Goal: Find specific page/section: Locate a particular part of the current website

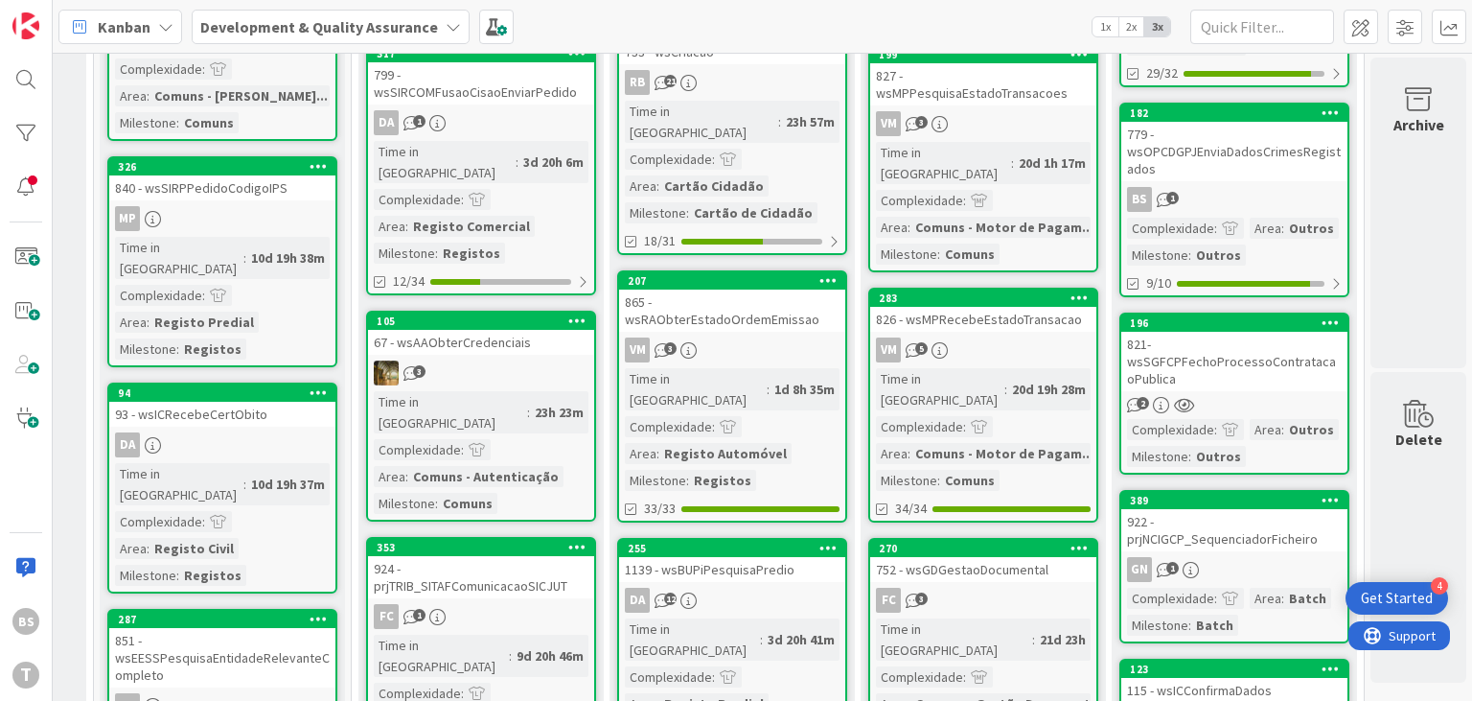
scroll to position [690, 728]
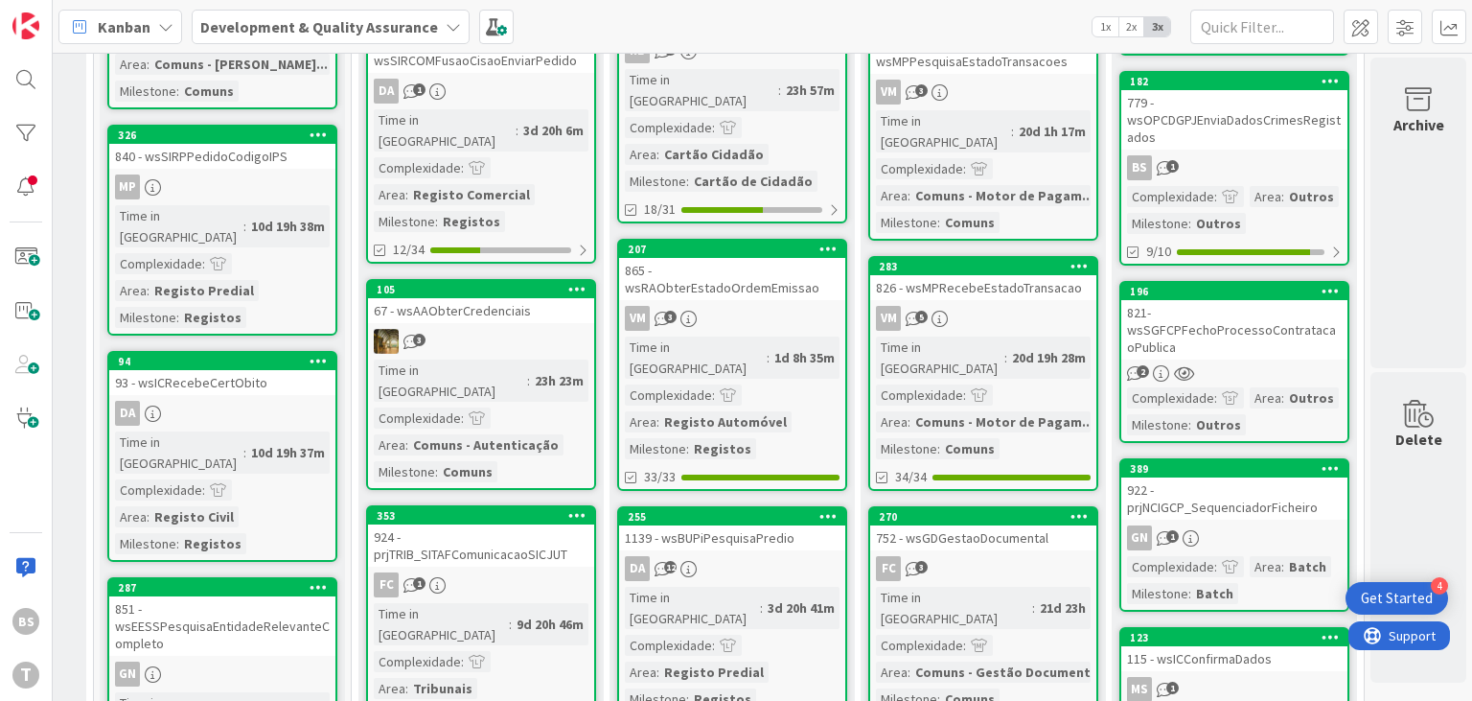
click at [1304, 310] on div "821- wsSGFCPFechoProcessoContratacaoPublica" at bounding box center [1234, 329] width 226 height 59
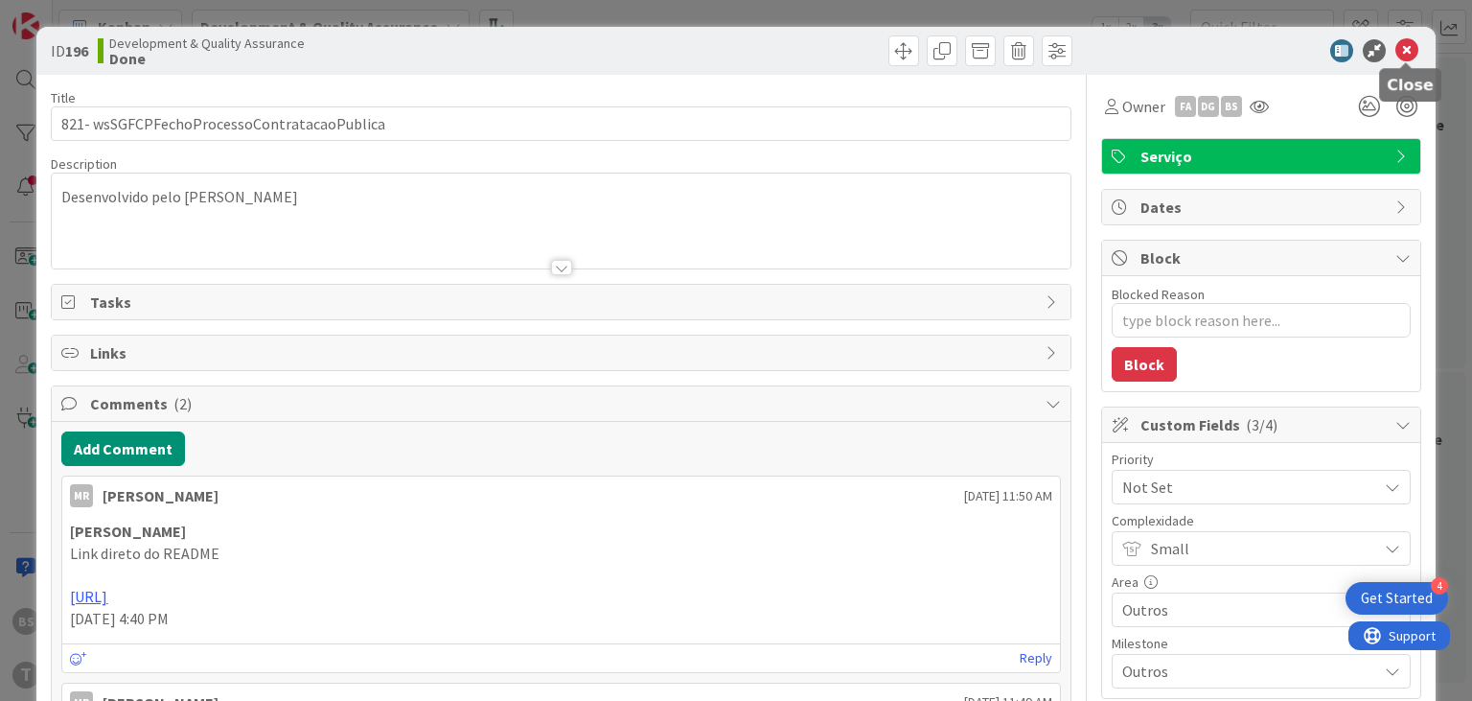
click at [1405, 57] on icon at bounding box center [1406, 50] width 23 height 23
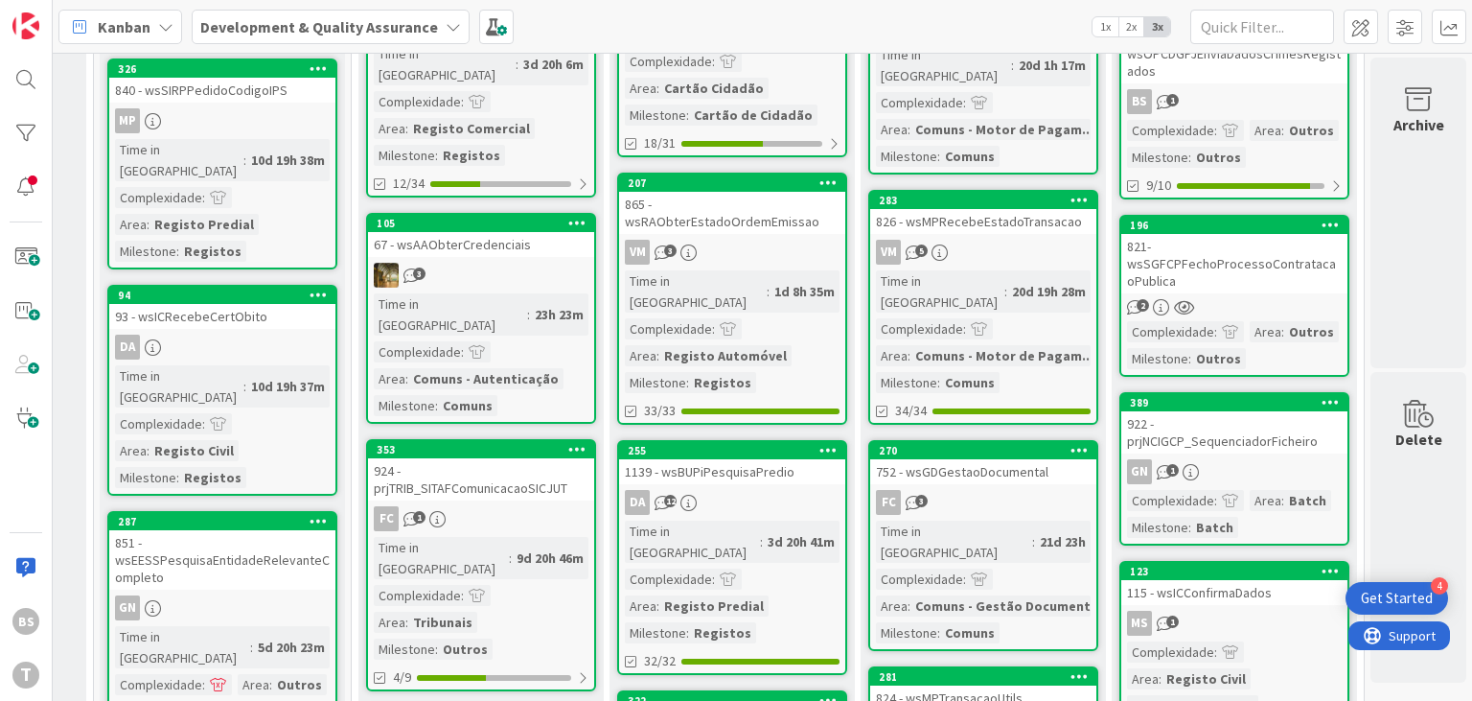
scroll to position [805, 728]
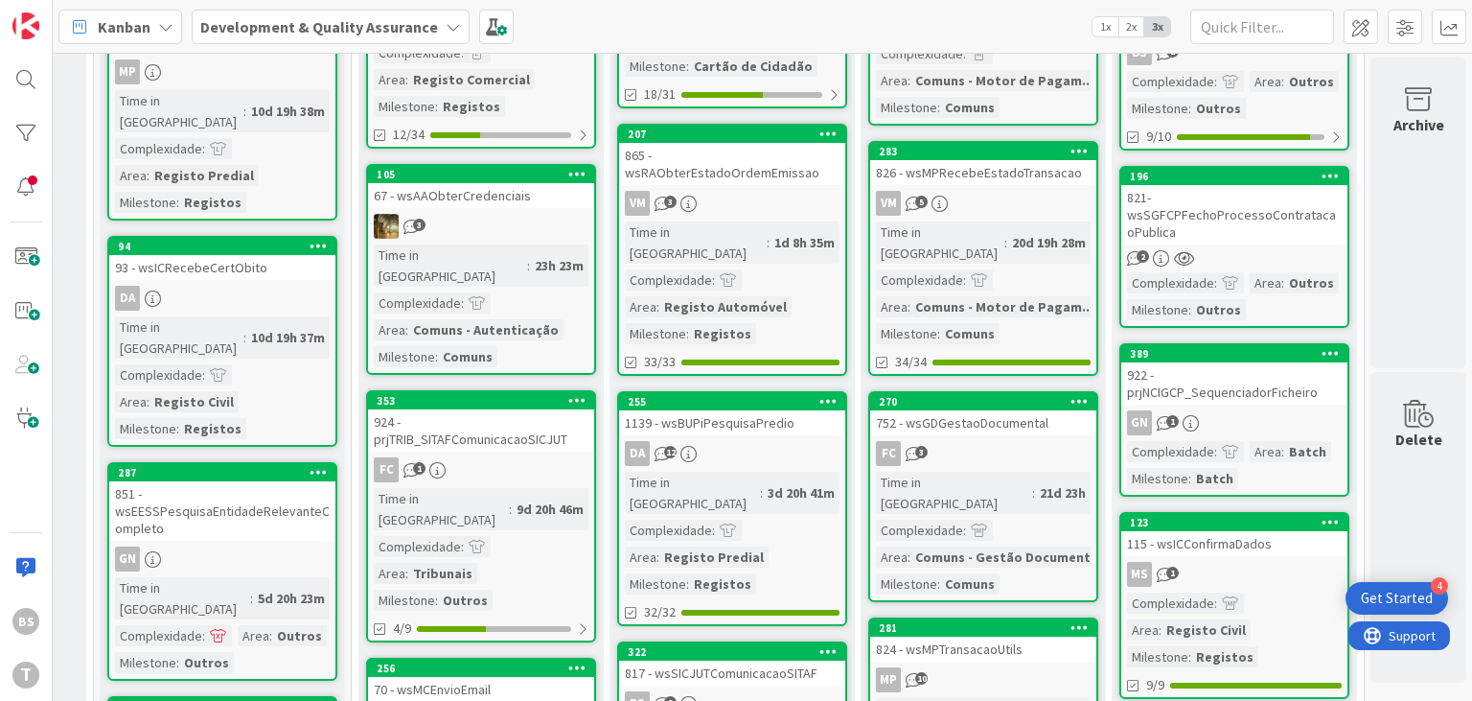
click at [1296, 377] on link "389 922 - prjNCIGCP_SequenciadorFicheiro GN 1 Complexidade : Area : Batch Miles…" at bounding box center [1234, 419] width 230 height 153
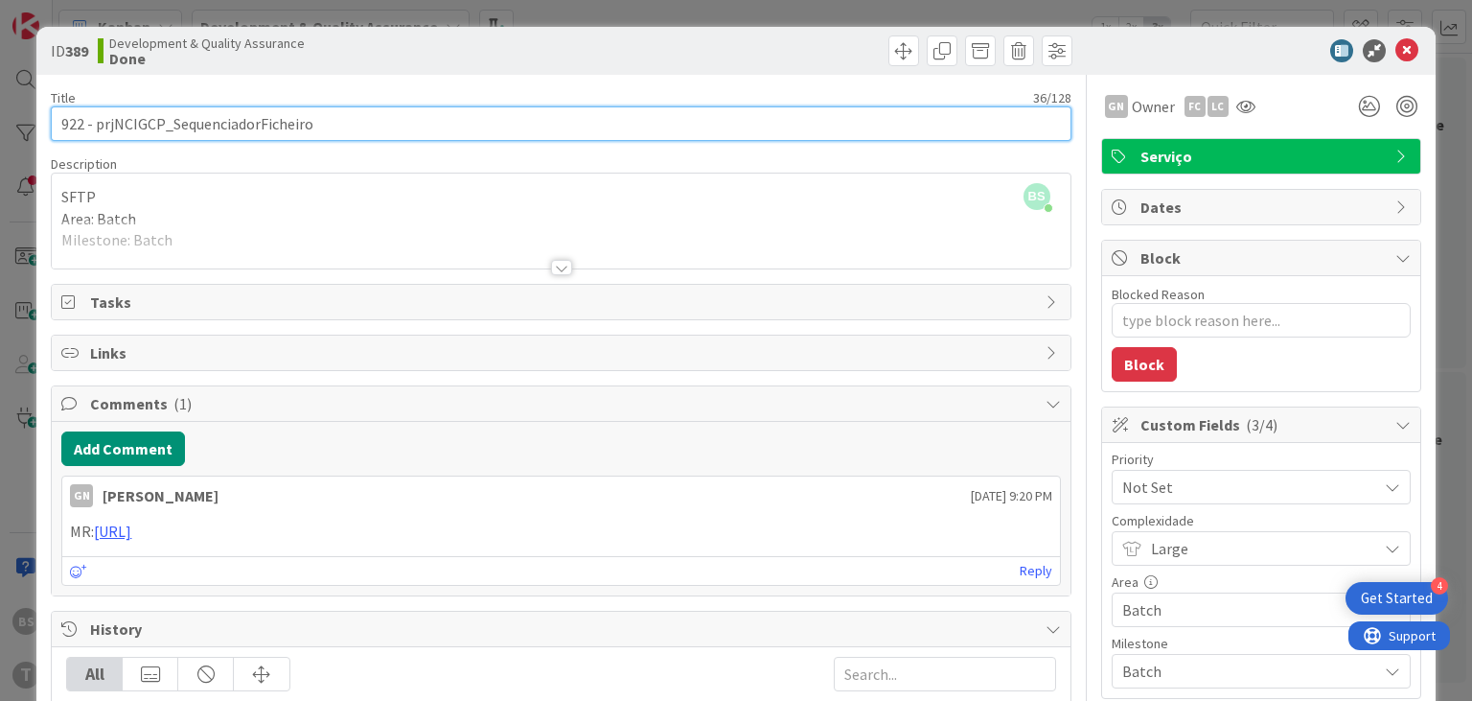
click at [236, 123] on input "922 - prjNCIGCP_SequenciadorFicheiro" at bounding box center [561, 123] width 1020 height 34
click at [273, 133] on input "922 - prjNCIGCP_SequenciadorFicheiro" at bounding box center [561, 123] width 1020 height 34
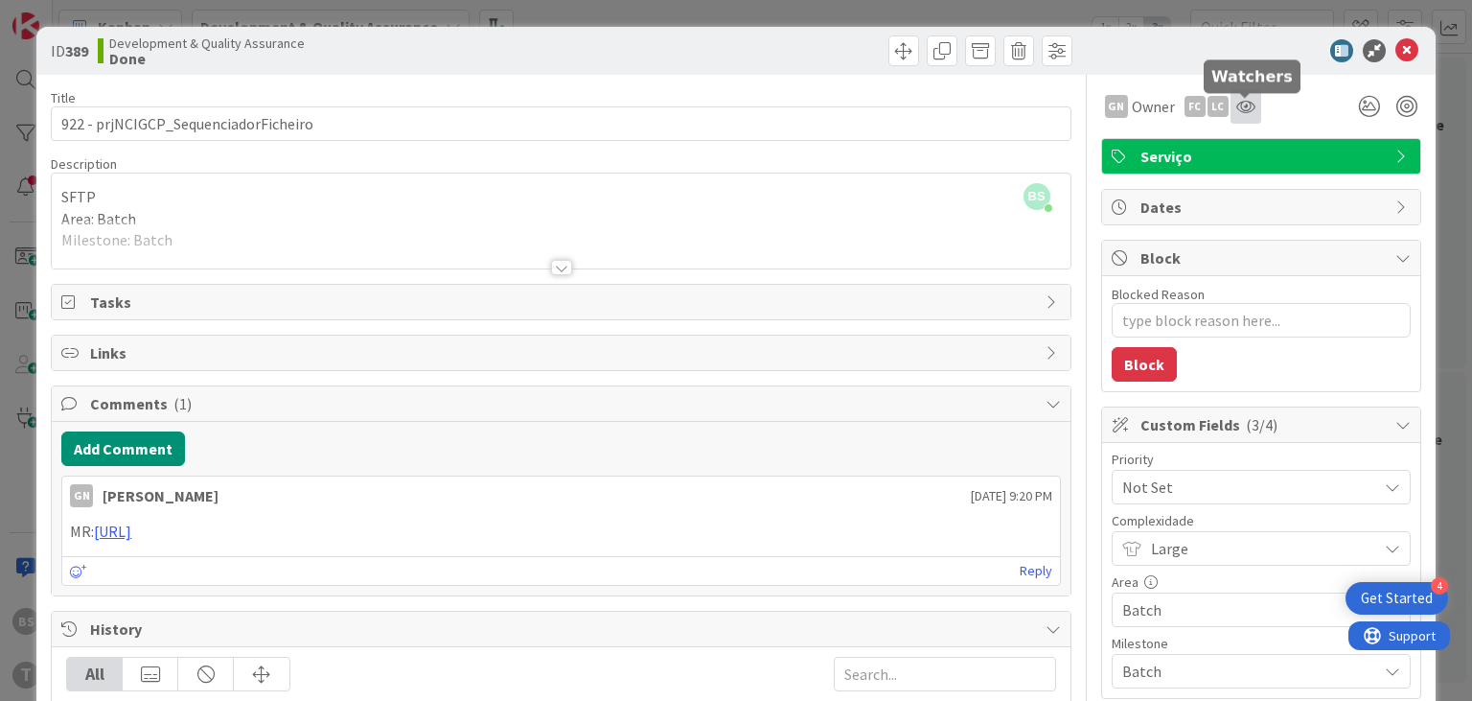
click at [1240, 105] on icon at bounding box center [1245, 106] width 19 height 15
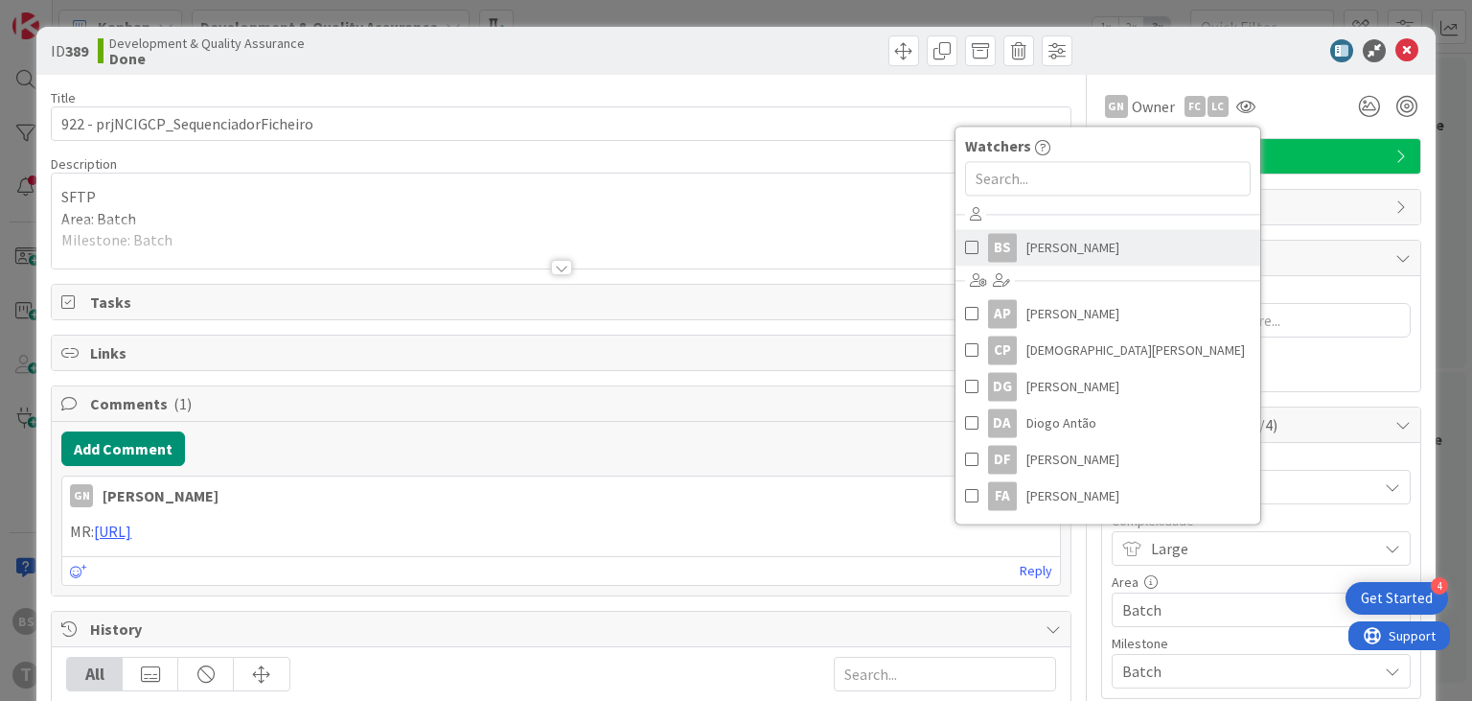
click at [961, 244] on link "BS [PERSON_NAME]" at bounding box center [1107, 247] width 305 height 36
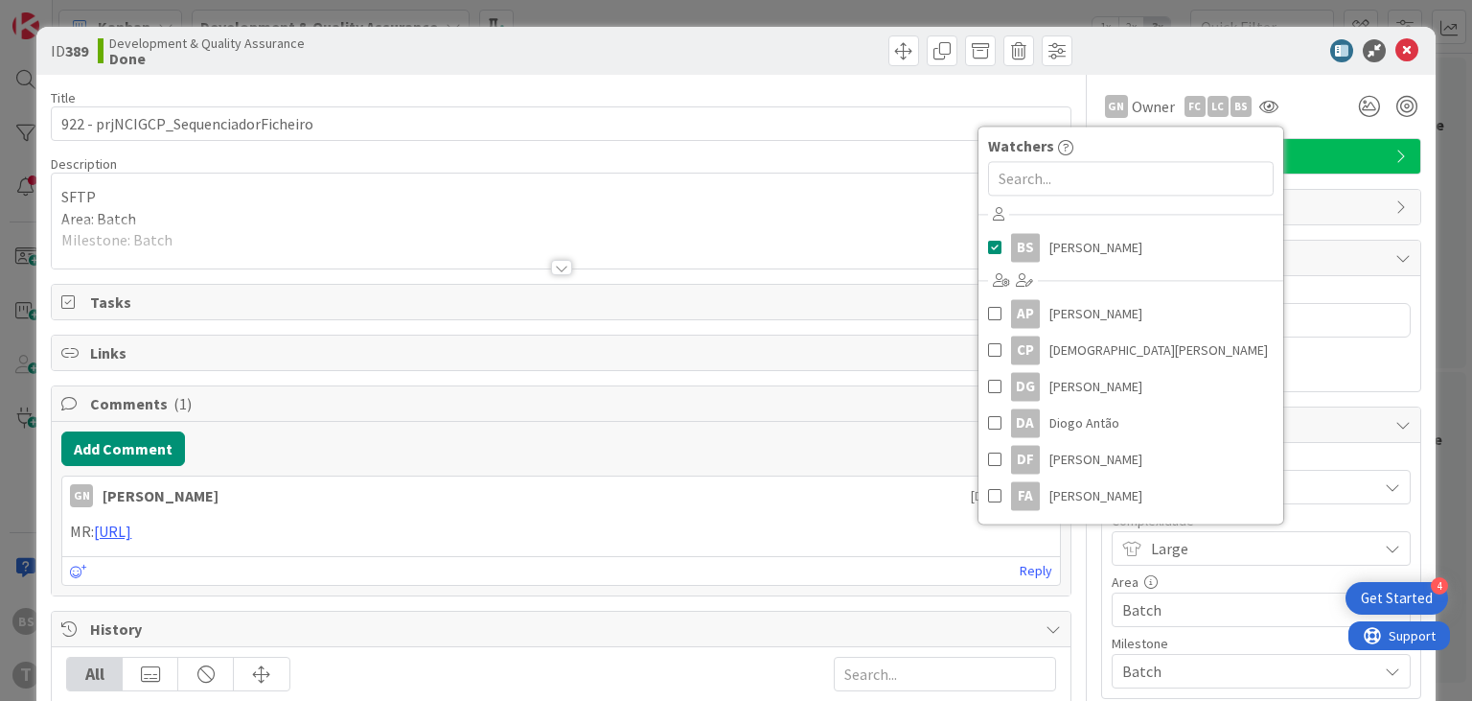
click at [1270, 69] on div "ID 389 Development & Quality Assurance Done" at bounding box center [735, 51] width 1398 height 48
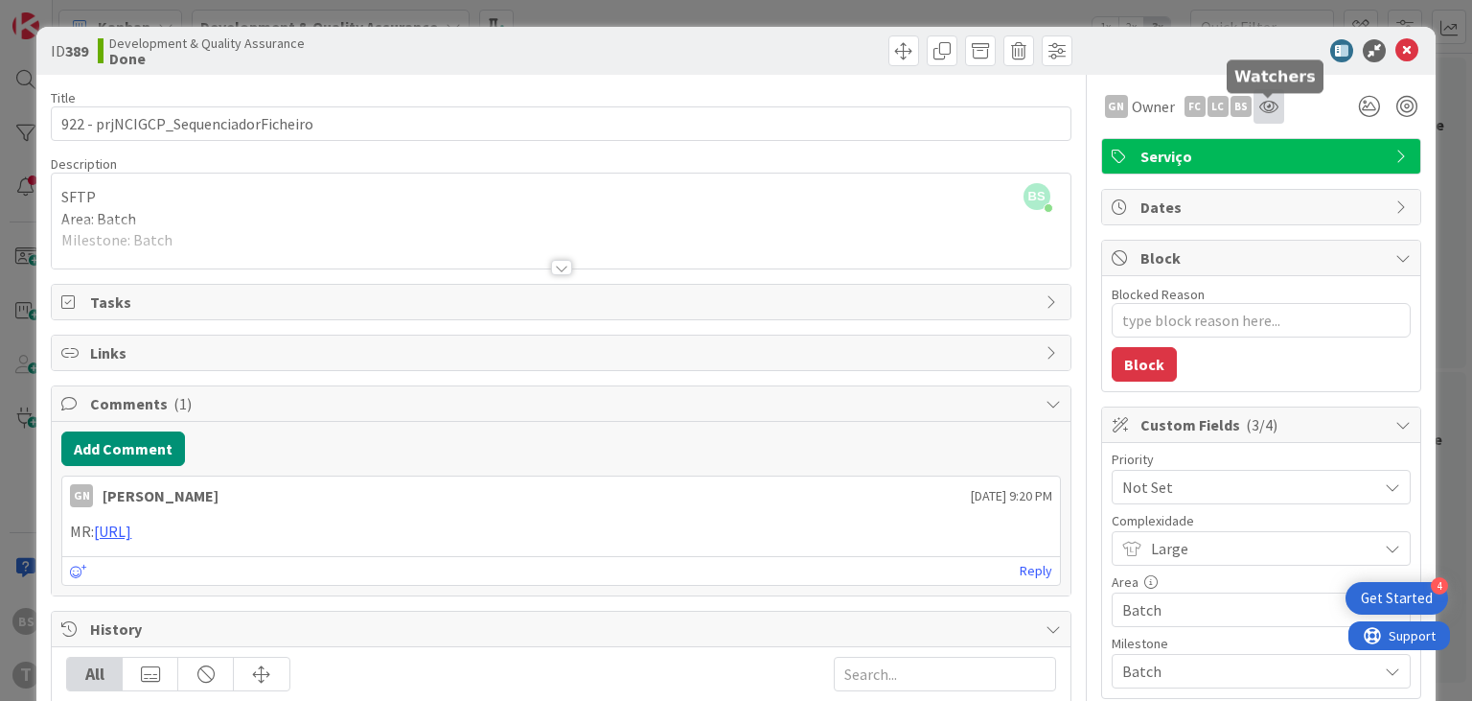
click at [1263, 102] on icon at bounding box center [1268, 106] width 19 height 15
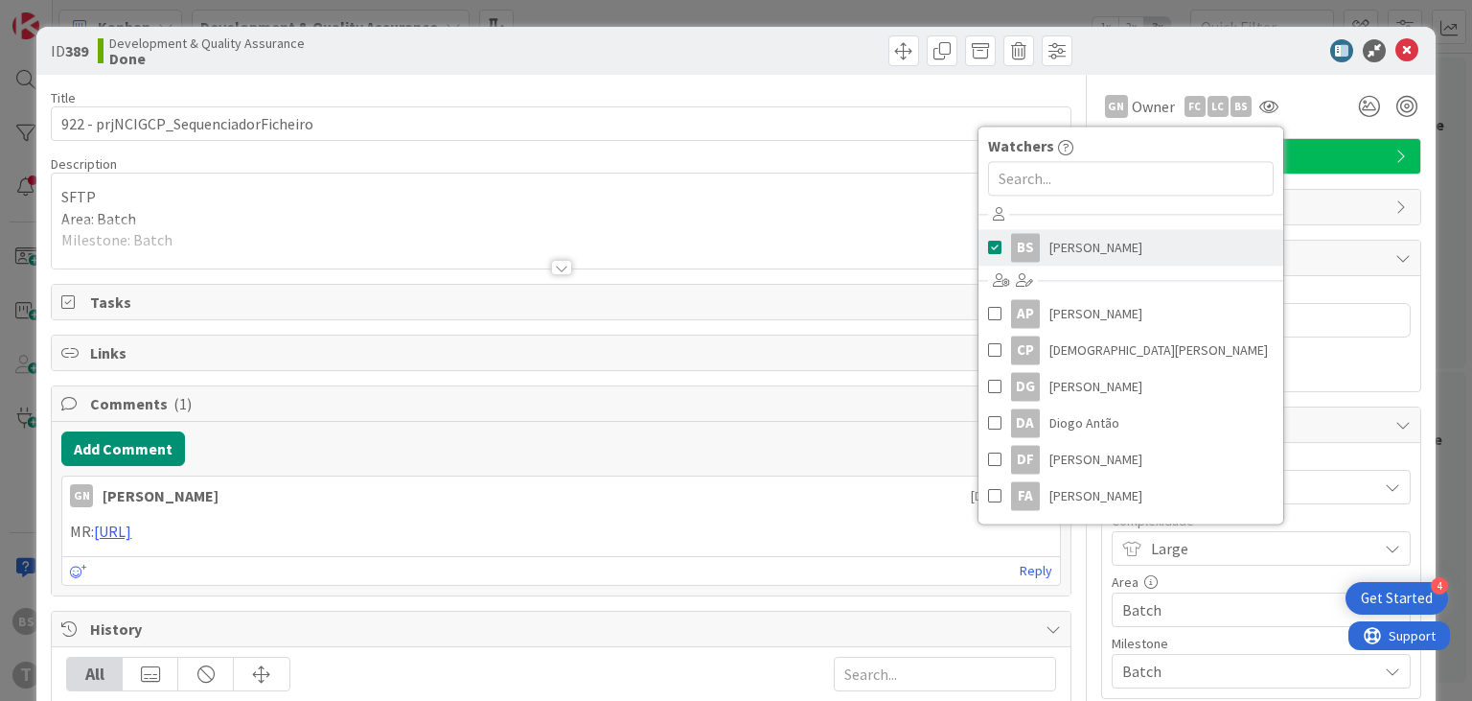
click at [991, 251] on span at bounding box center [994, 247] width 13 height 29
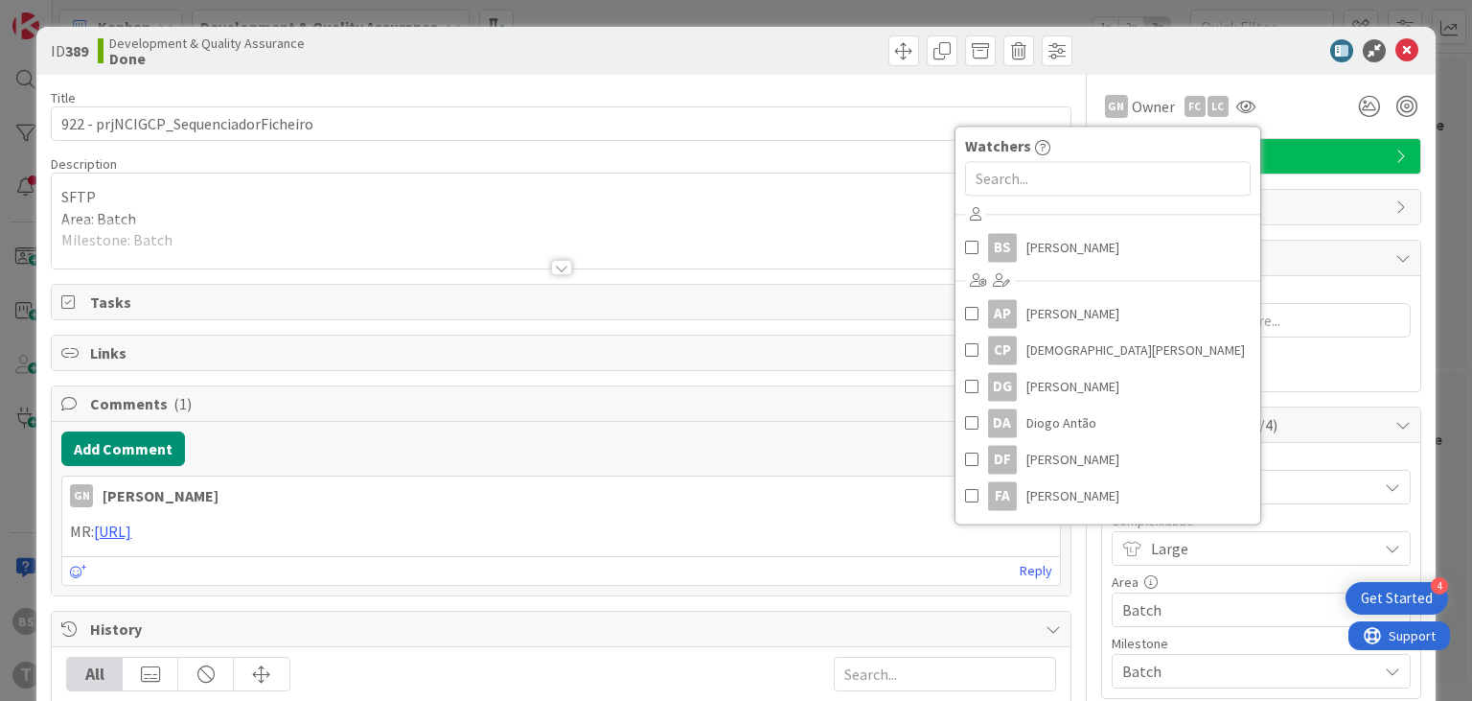
click at [1, 109] on div "ID 389 Development & Quality Assurance Done Title 36 / 128 922 - prjNCIGCP_Sequ…" at bounding box center [736, 350] width 1472 height 701
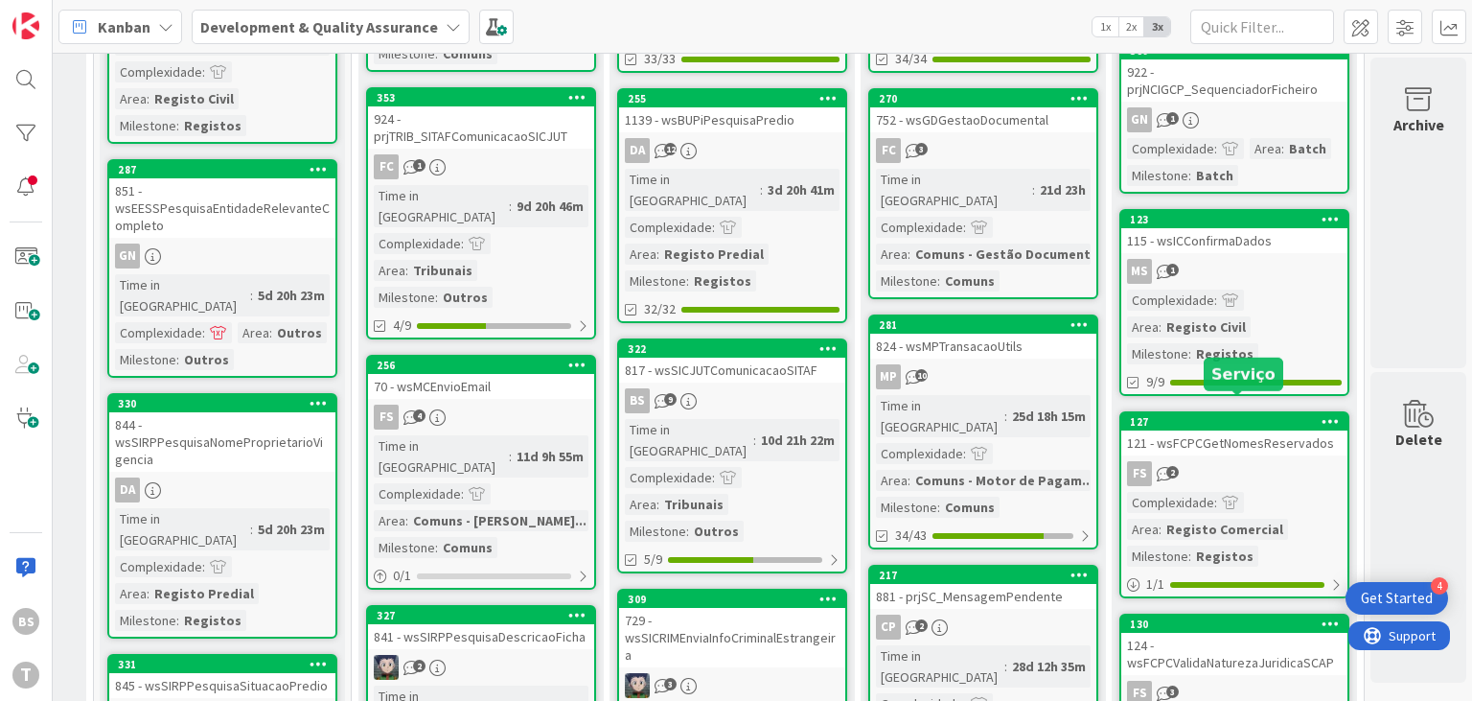
scroll to position [1150, 728]
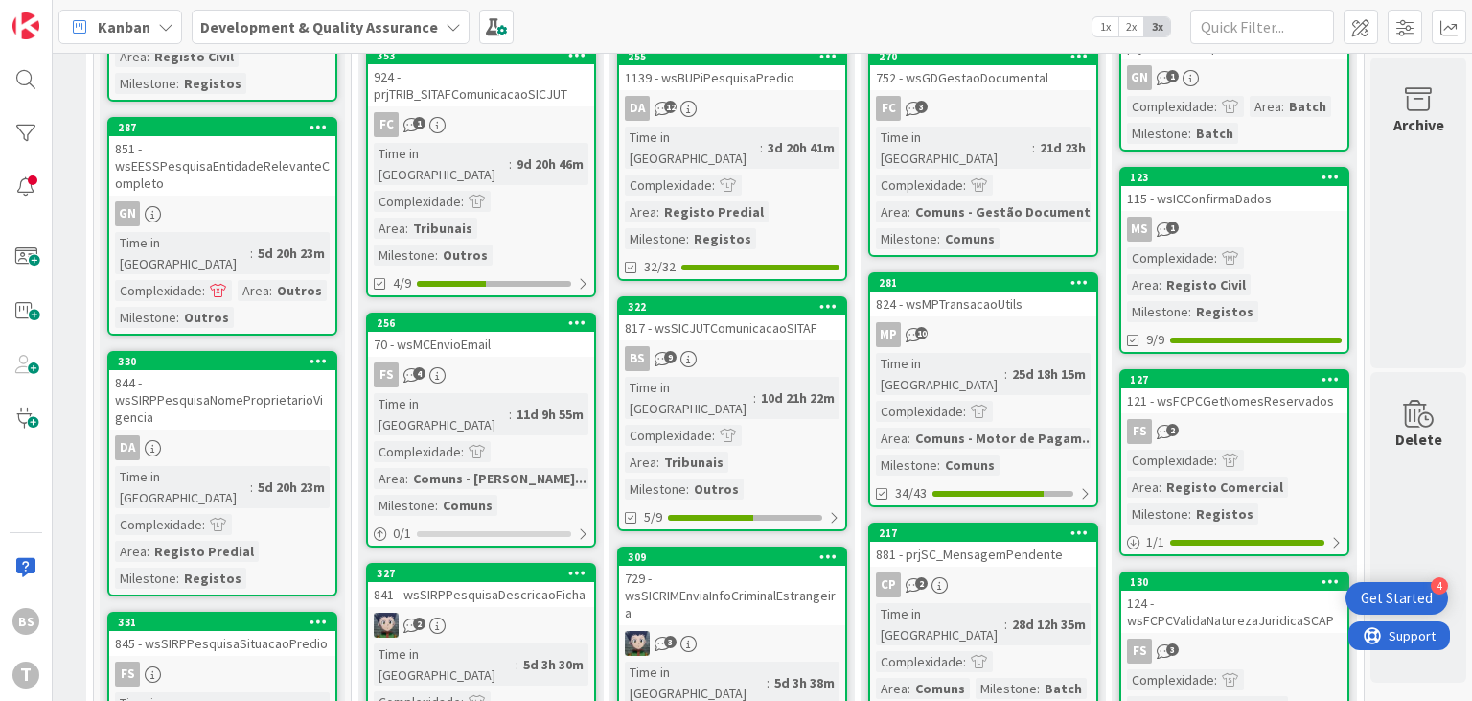
click at [1251, 186] on div "115 - wsICConfirmaDados" at bounding box center [1234, 198] width 226 height 25
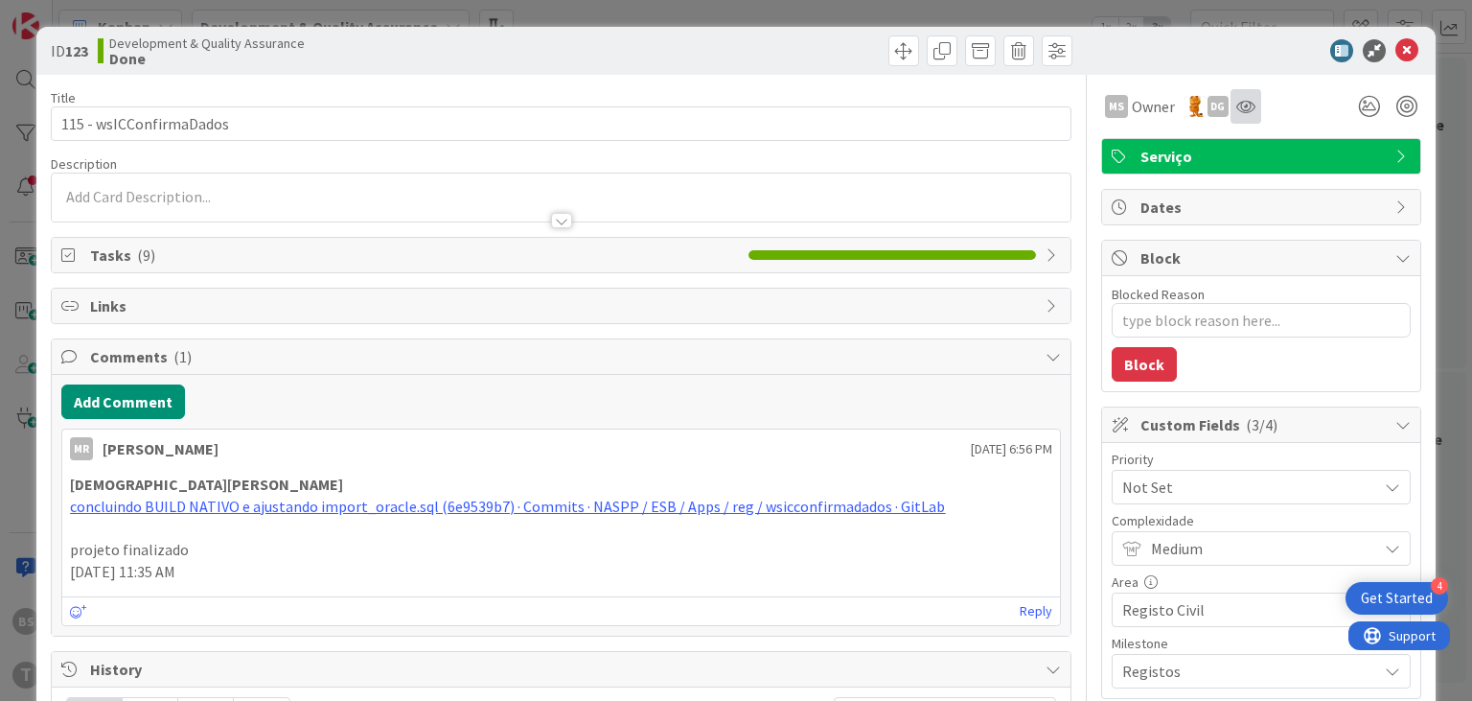
click at [1240, 116] on div at bounding box center [1245, 106] width 31 height 34
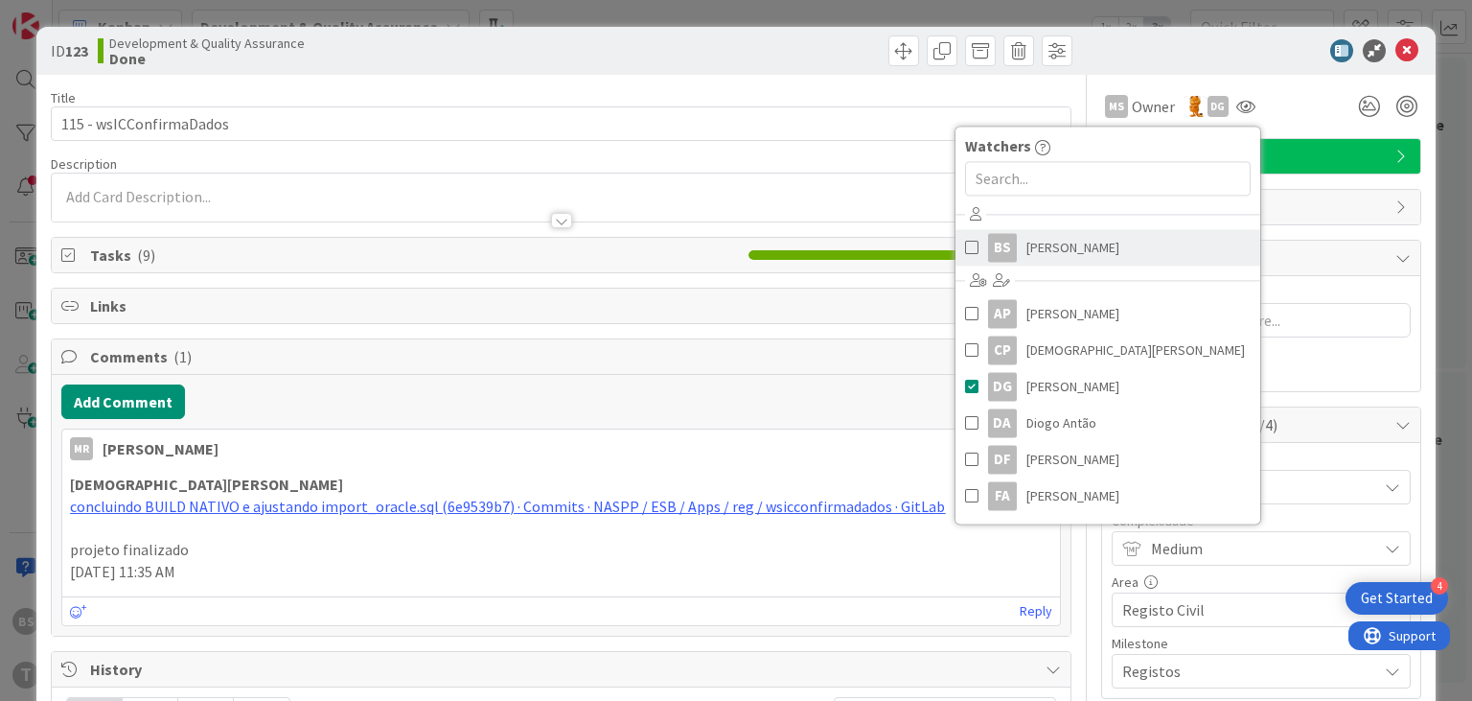
click at [966, 241] on span at bounding box center [971, 247] width 13 height 29
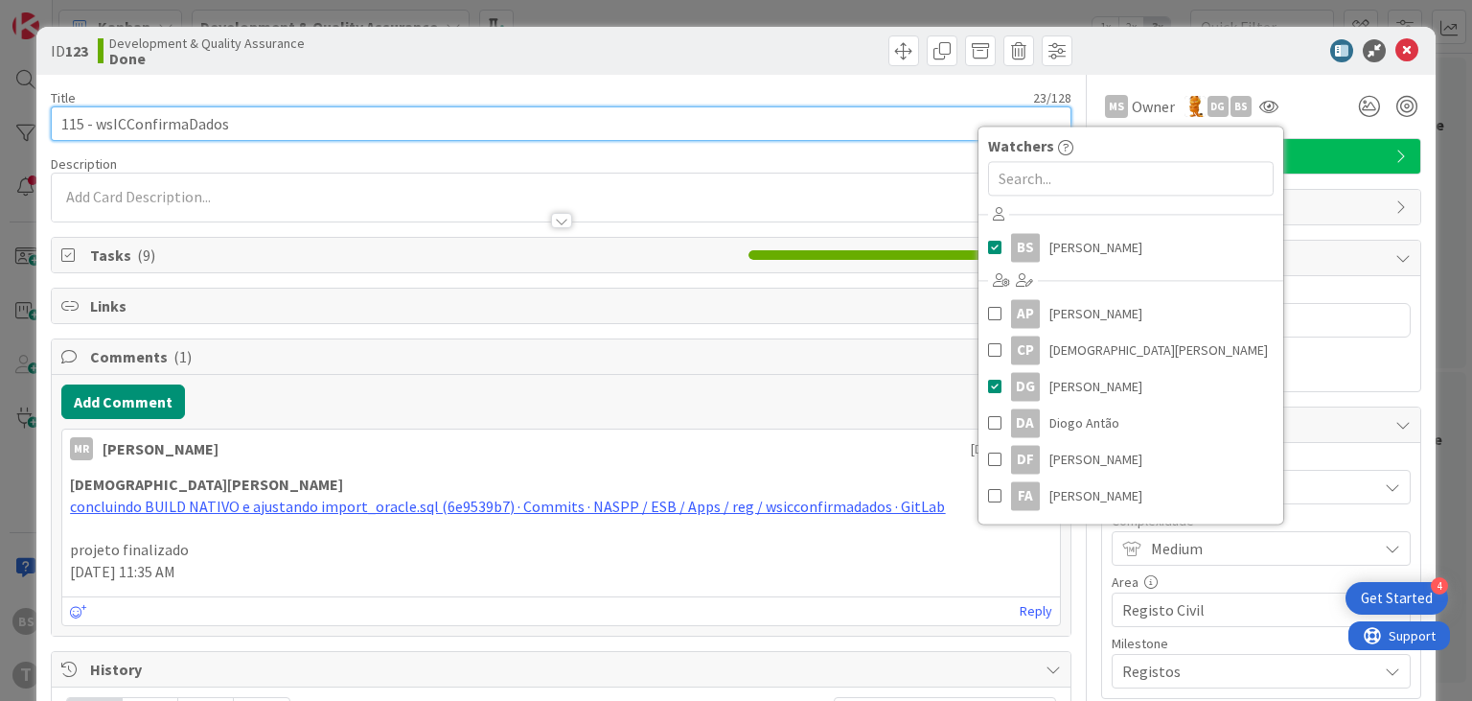
click at [844, 134] on input "115 - wsICConfirmaDados" at bounding box center [561, 123] width 1020 height 34
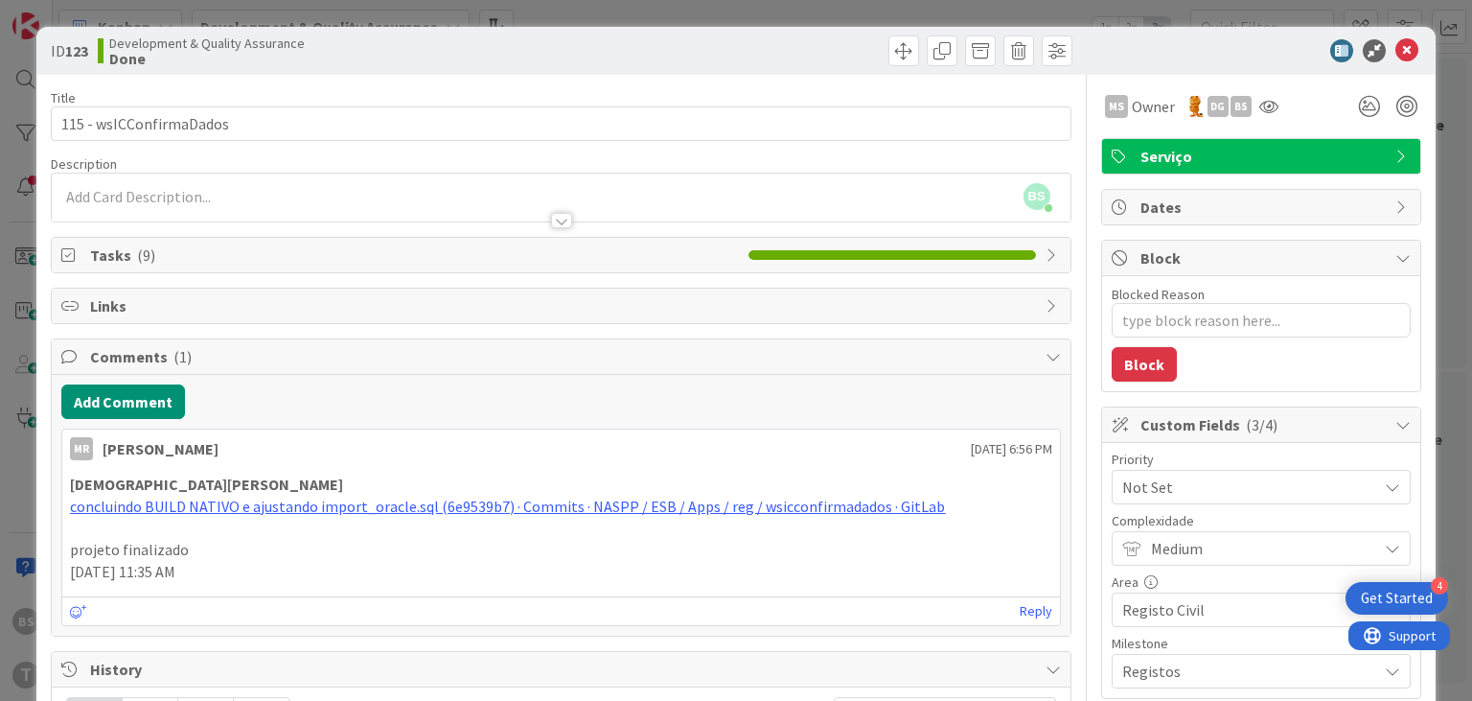
type textarea "x"
